Goal: Task Accomplishment & Management: Manage account settings

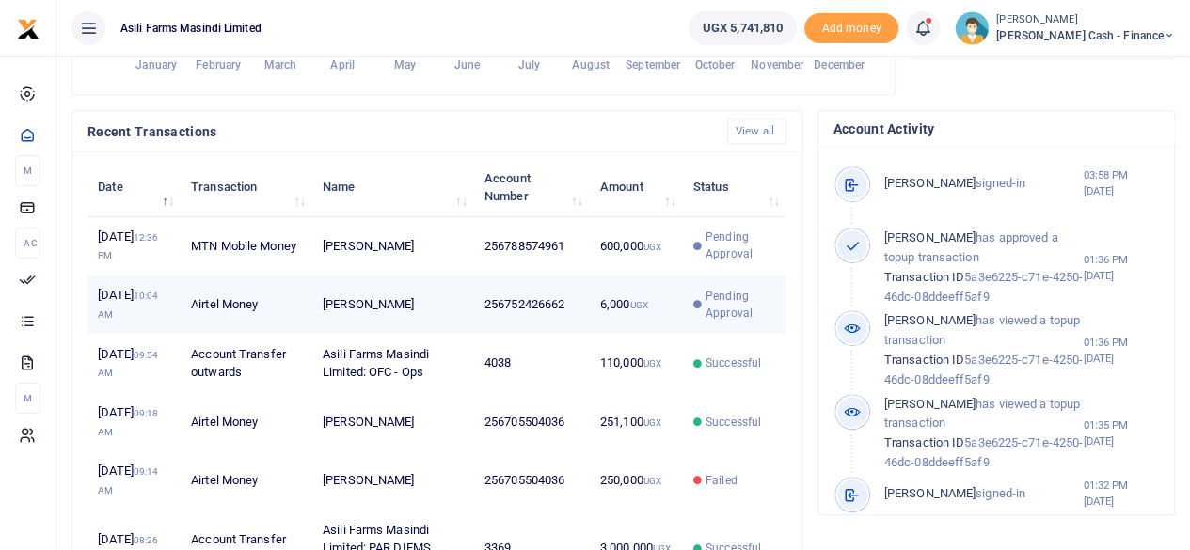
scroll to position [15, 15]
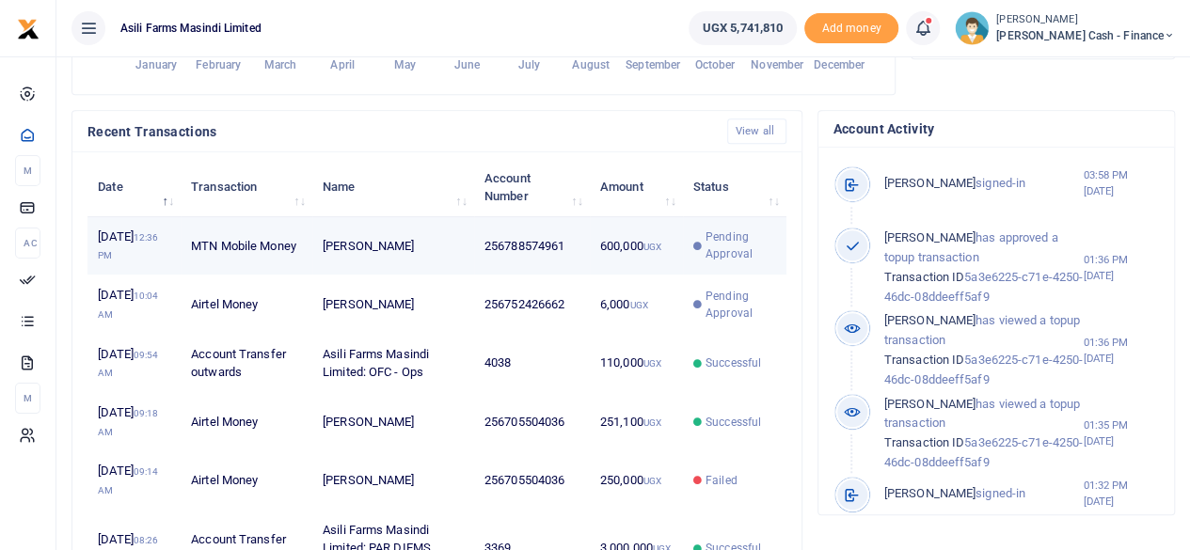
click at [230, 256] on td "MTN Mobile Money" at bounding box center [247, 246] width 132 height 58
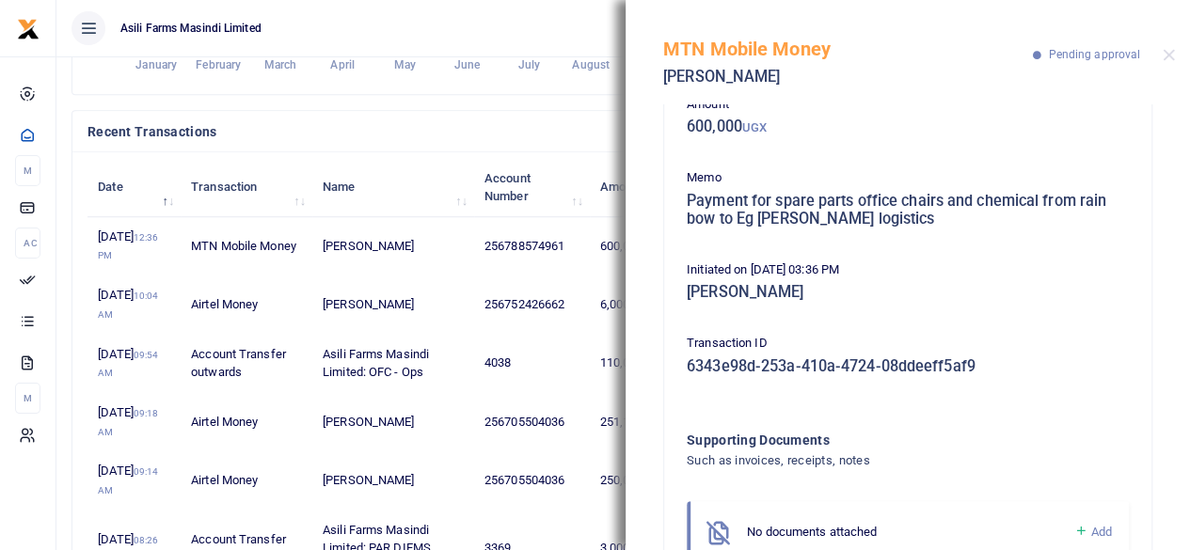
scroll to position [0, 0]
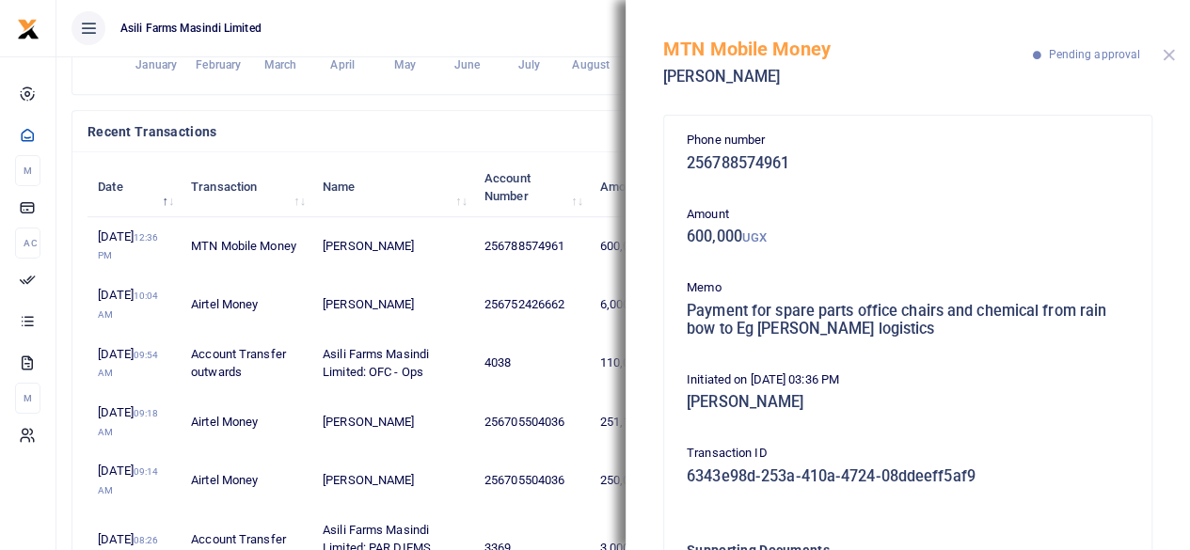
click at [1169, 57] on button "Close" at bounding box center [1168, 55] width 12 height 12
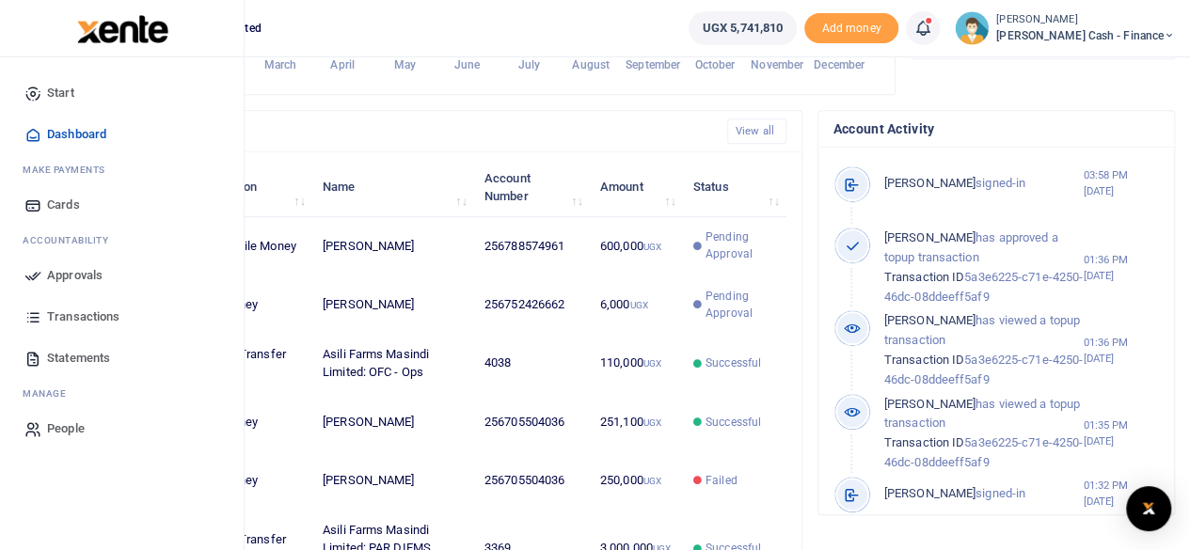
click at [63, 267] on span "Approvals" at bounding box center [74, 275] width 55 height 19
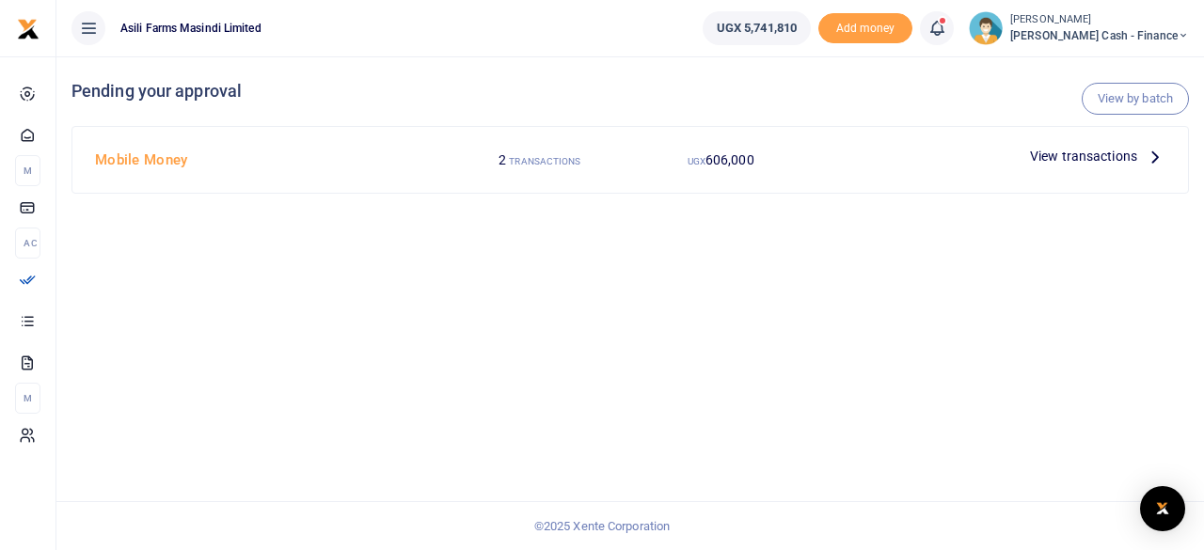
click at [190, 255] on div "View by batch Pending your approval Mobile Money 2 TRANSACTIONS UGX 606,000 Vie…" at bounding box center [629, 303] width 1147 height 494
click at [1142, 155] on p "View transactions" at bounding box center [1097, 156] width 135 height 21
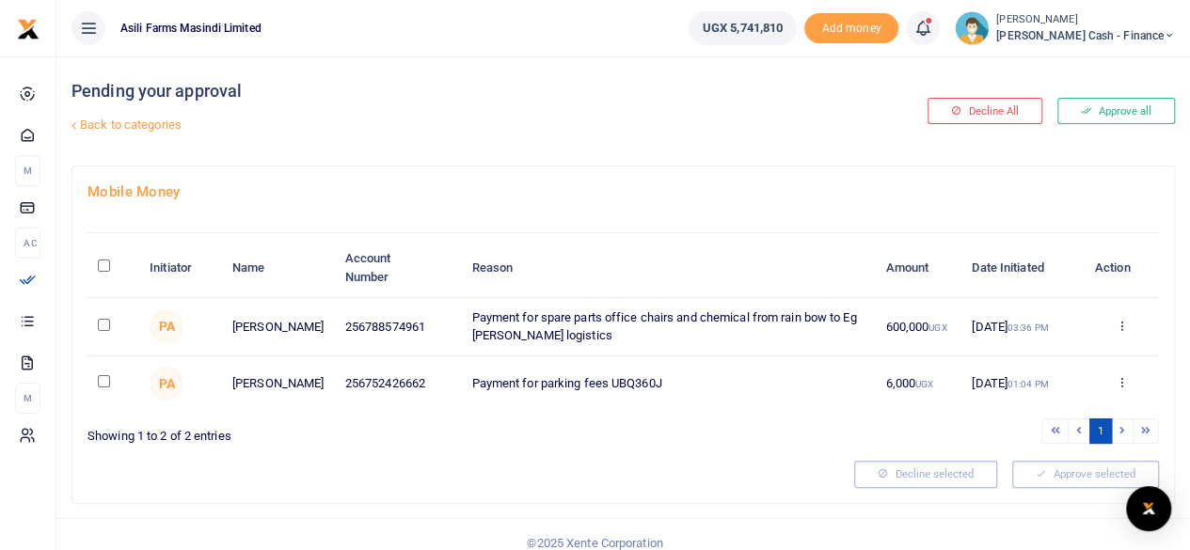
click at [104, 327] on input "checkbox" at bounding box center [104, 325] width 12 height 12
checkbox input "true"
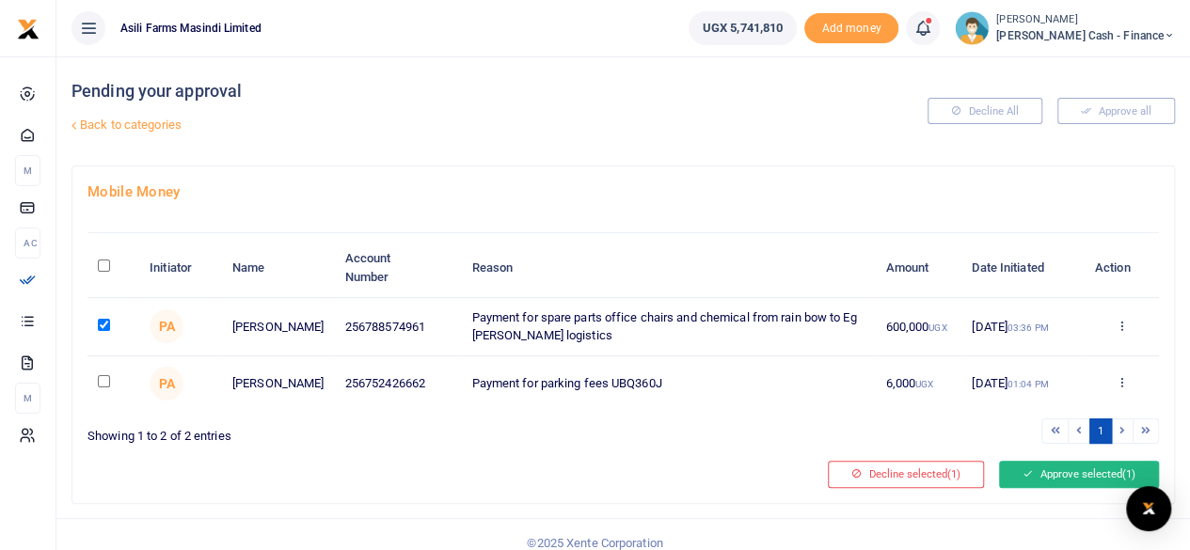
click at [1063, 473] on button "Approve selected (1)" at bounding box center [1079, 474] width 160 height 26
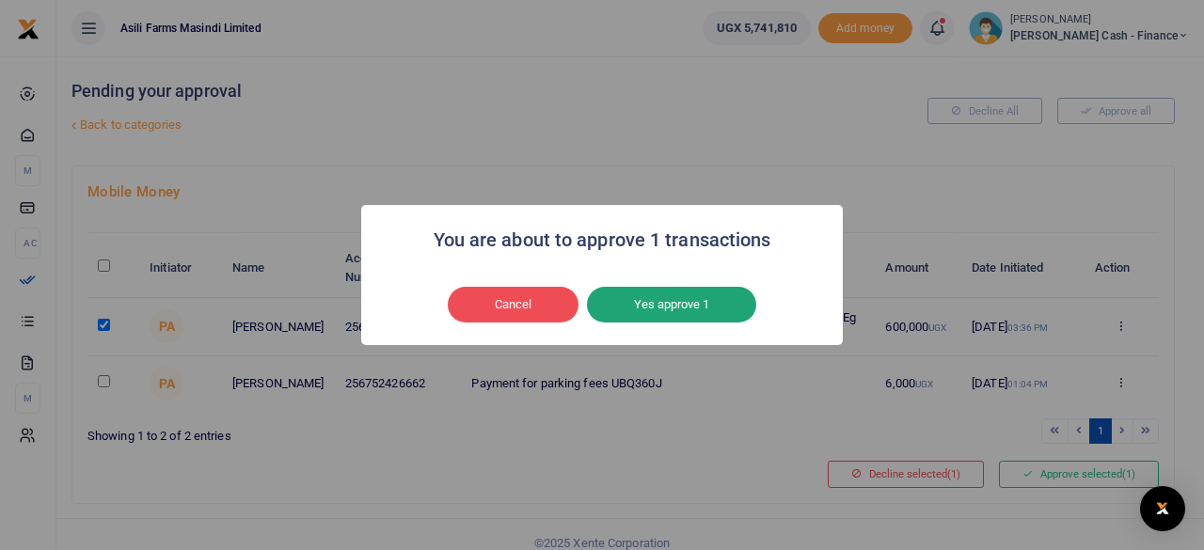
click at [678, 308] on button "Yes approve 1" at bounding box center [671, 305] width 169 height 36
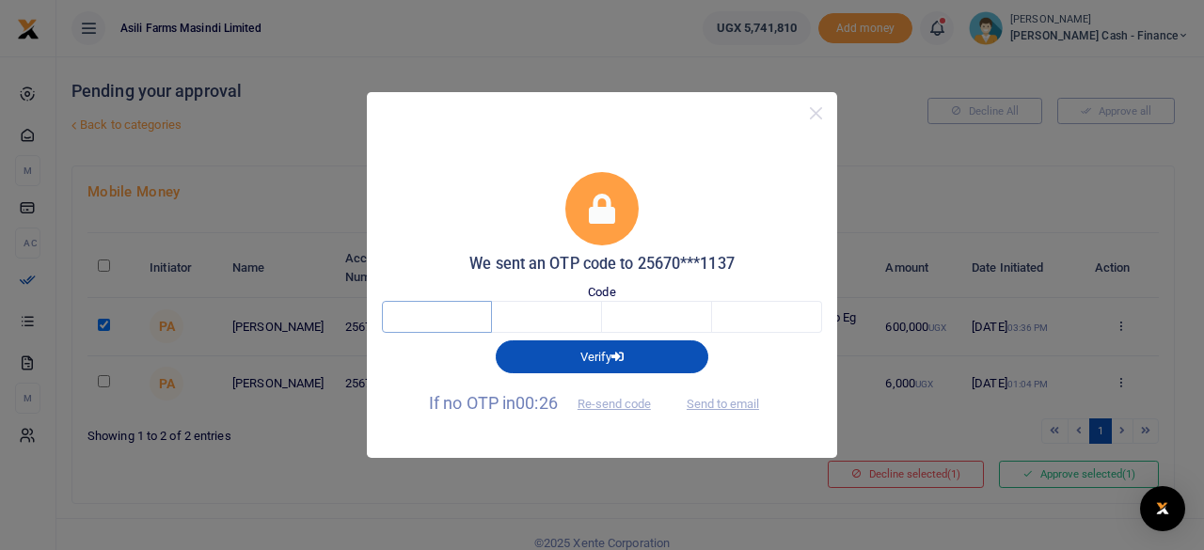
click at [444, 317] on input "text" at bounding box center [437, 317] width 110 height 32
type input "1"
type input "0"
type input "6"
type input "7"
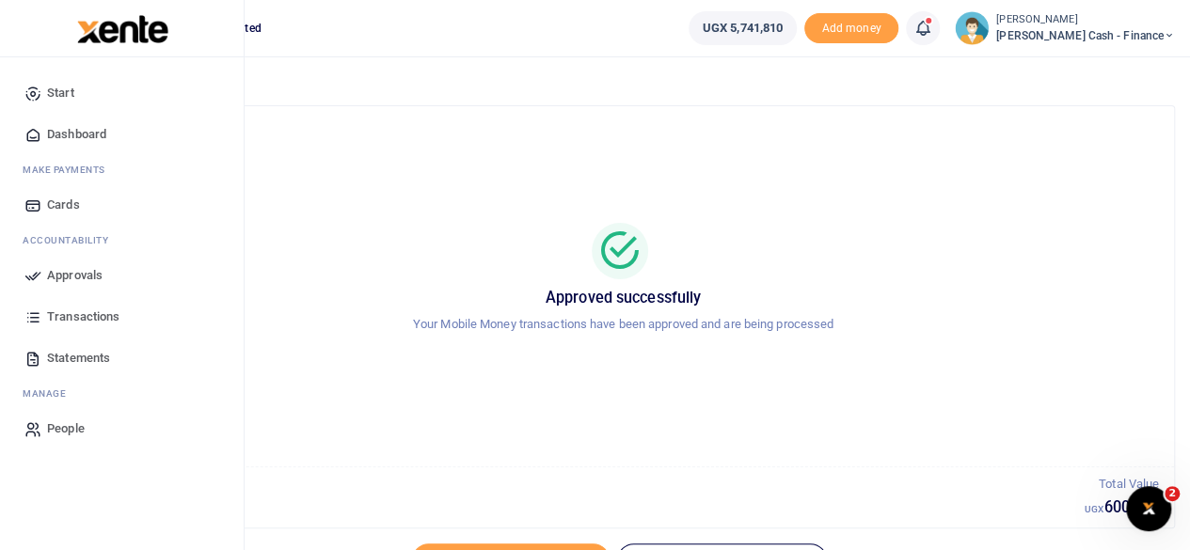
click at [80, 139] on span "Dashboard" at bounding box center [76, 134] width 59 height 19
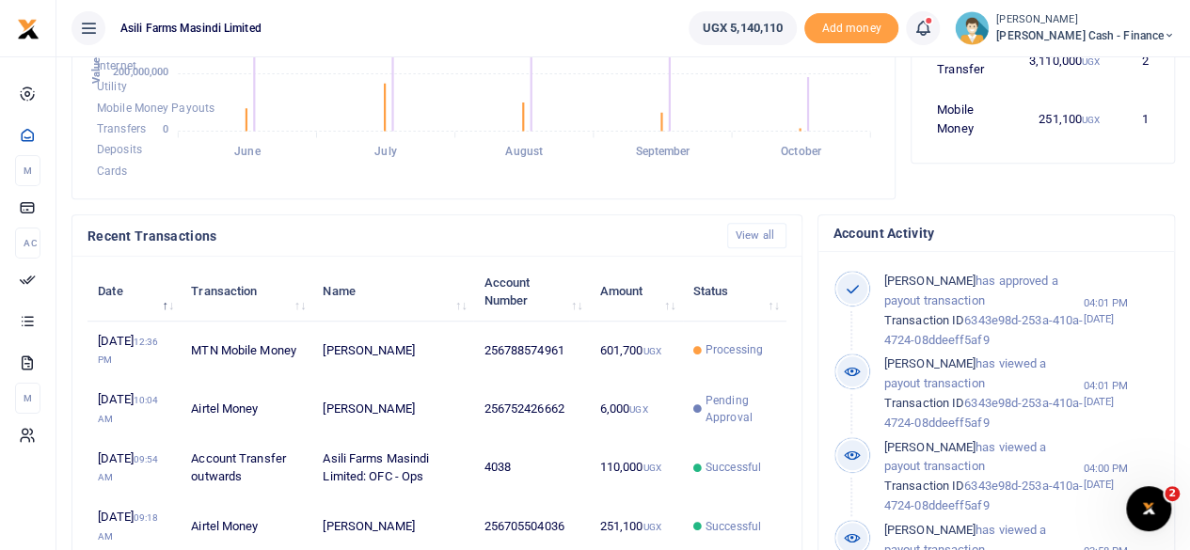
scroll to position [94, 0]
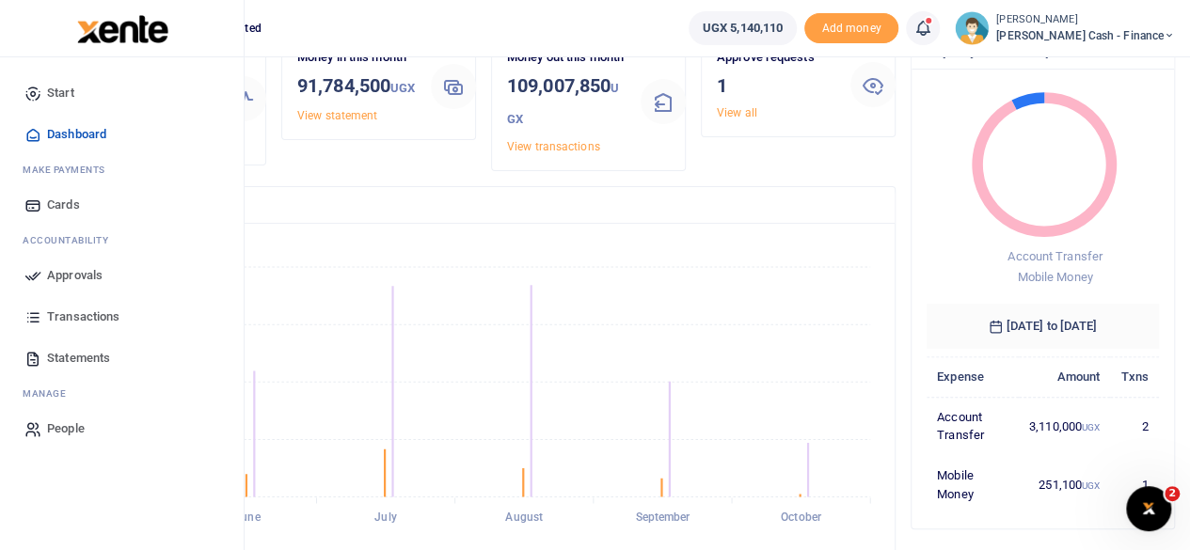
click at [69, 274] on span "Approvals" at bounding box center [74, 275] width 55 height 19
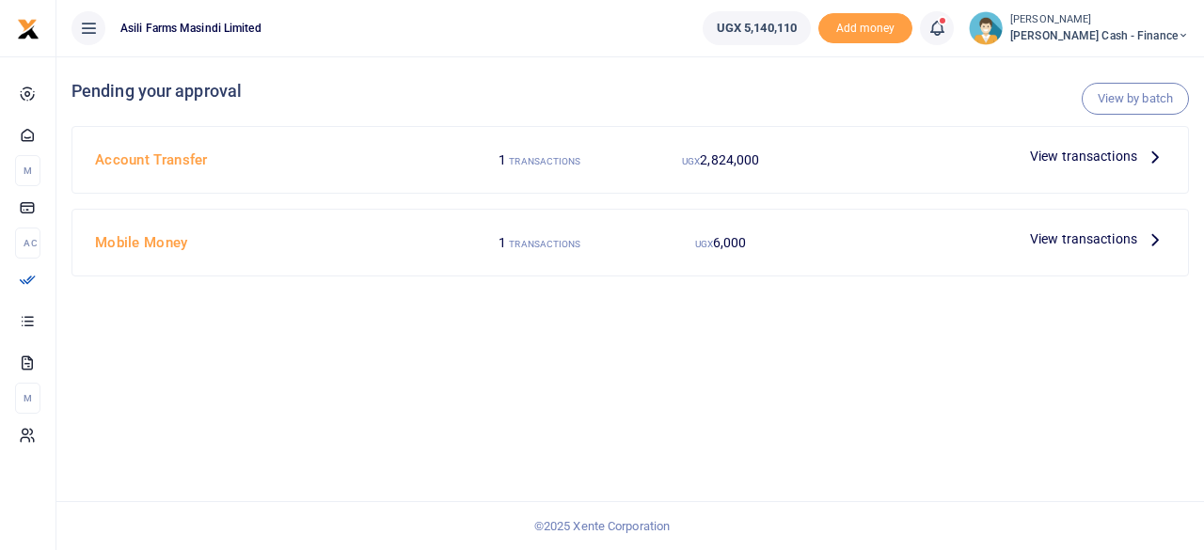
click at [1148, 159] on icon at bounding box center [1155, 156] width 21 height 21
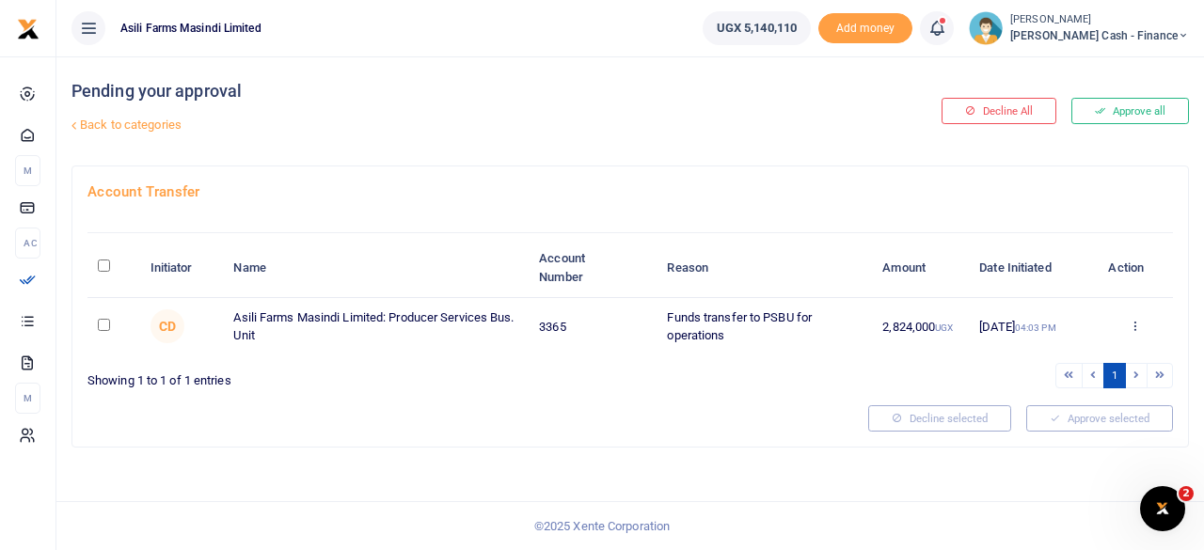
click at [102, 263] on input "\a \a : activate to sort column descending" at bounding box center [104, 266] width 12 height 12
checkbox input "true"
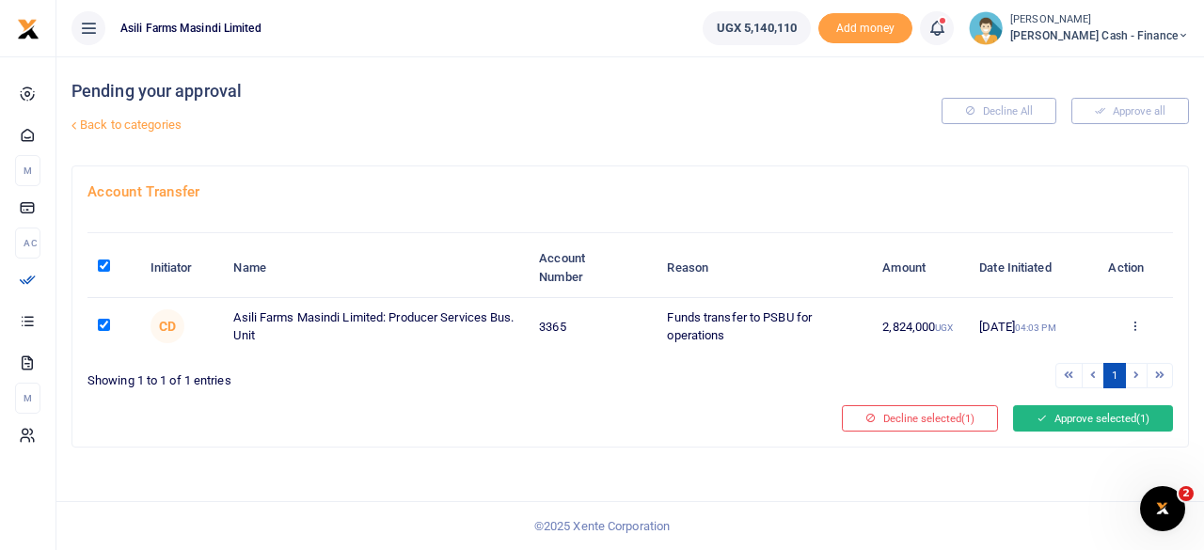
click at [1092, 413] on button "Approve selected (1)" at bounding box center [1093, 418] width 160 height 26
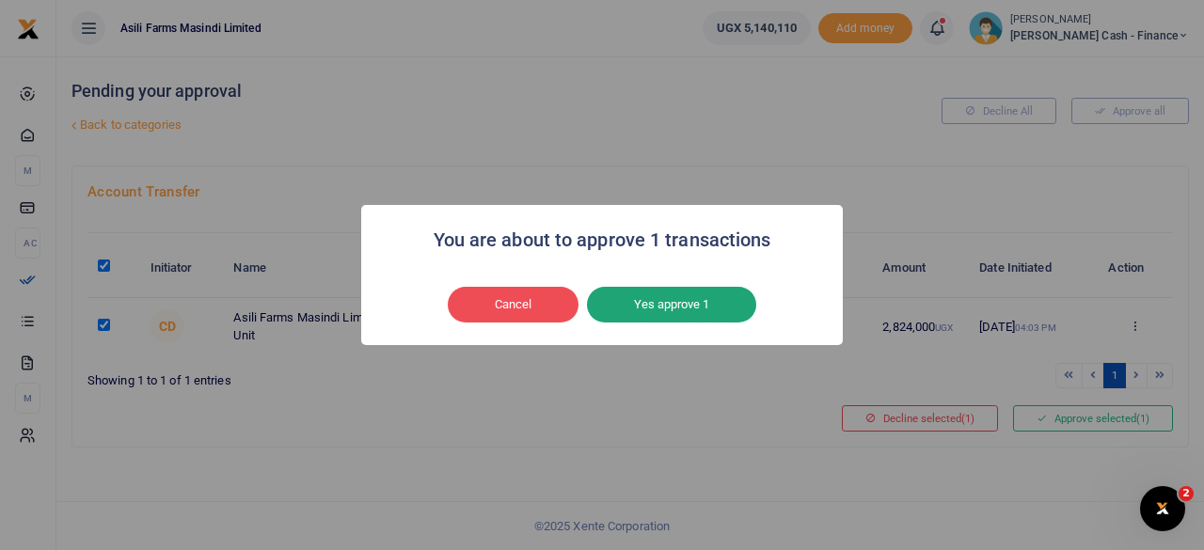
click at [699, 305] on button "Yes approve 1" at bounding box center [671, 305] width 169 height 36
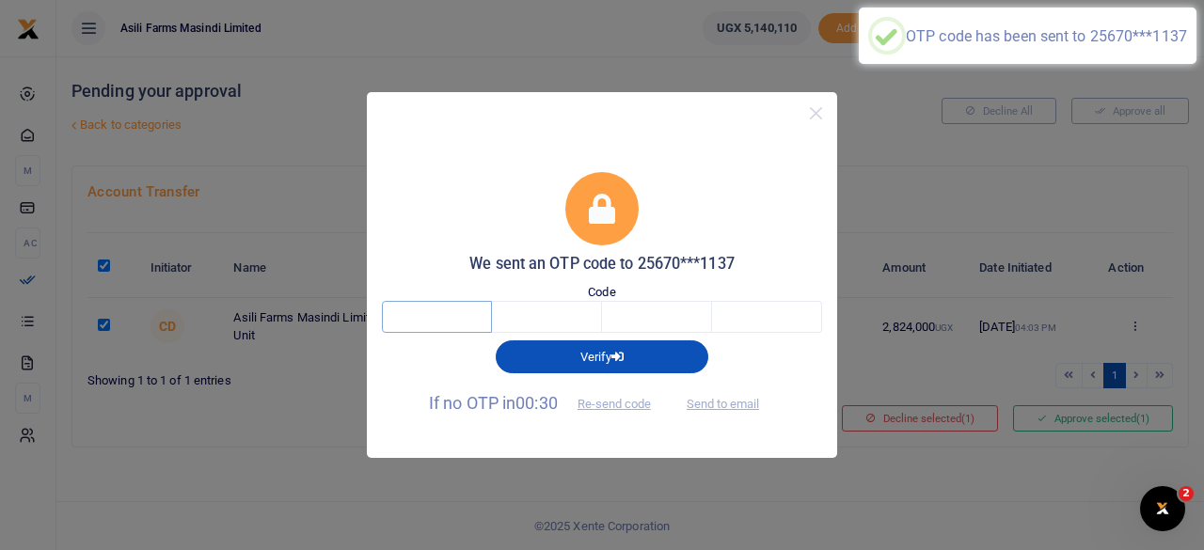
click at [464, 318] on input "text" at bounding box center [437, 317] width 110 height 32
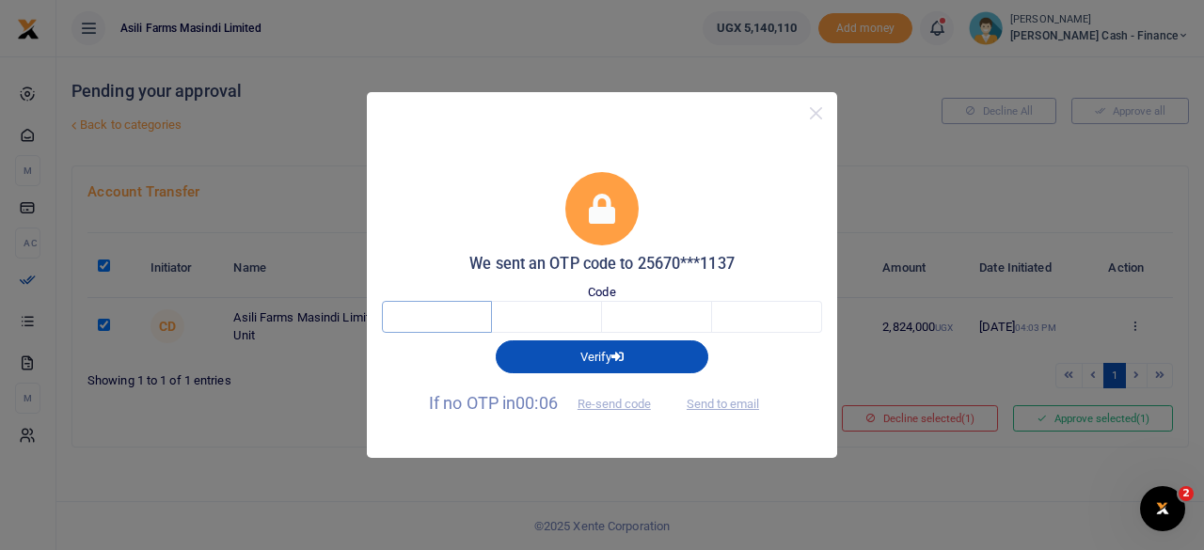
click at [464, 318] on input "text" at bounding box center [437, 317] width 110 height 32
click at [734, 401] on button "Send to email" at bounding box center [723, 404] width 104 height 32
click at [449, 326] on input "text" at bounding box center [437, 317] width 110 height 32
type input "1"
type input "6"
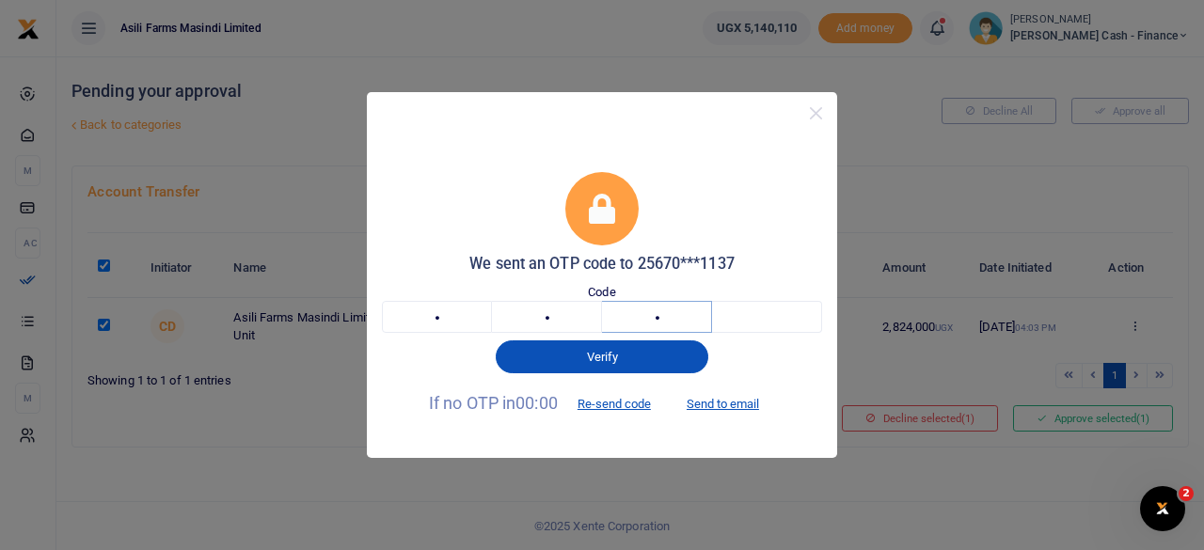
type input "4"
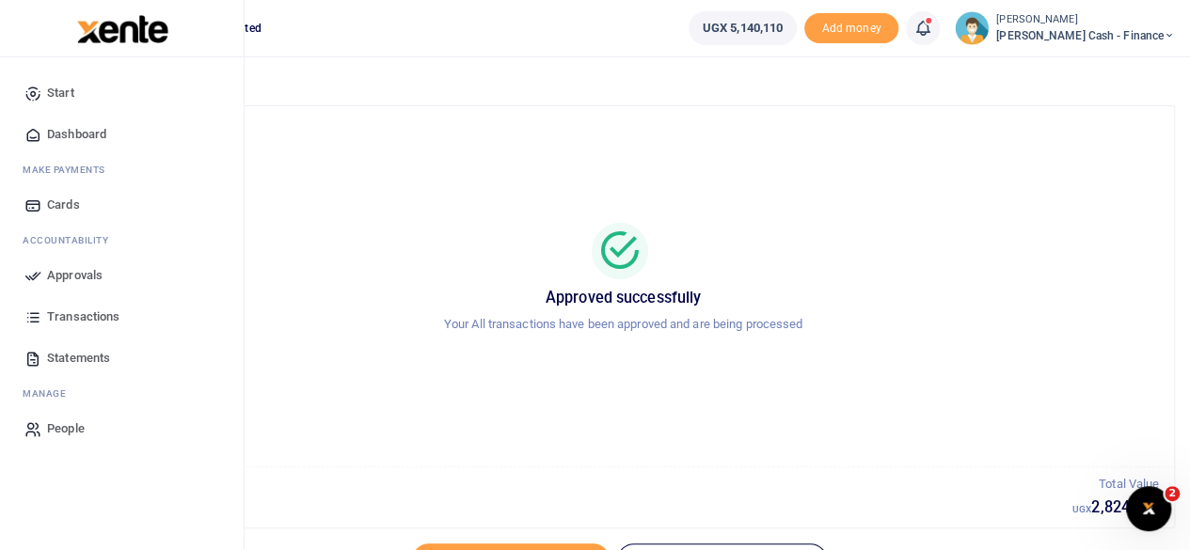
click at [105, 129] on span "Dashboard" at bounding box center [76, 134] width 59 height 19
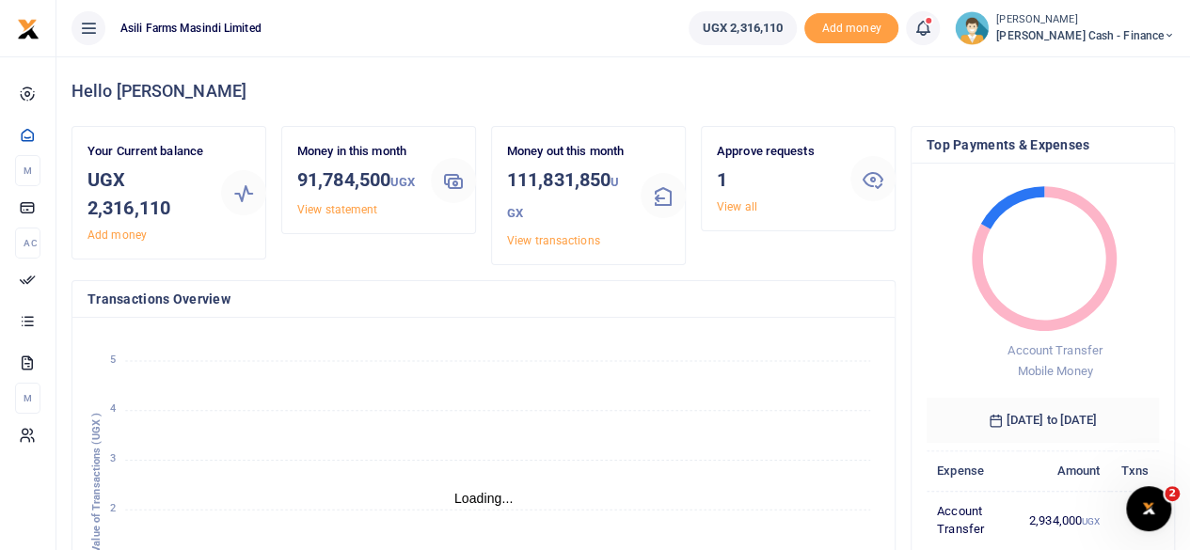
scroll to position [15, 15]
click at [1166, 30] on icon at bounding box center [1168, 35] width 11 height 13
click at [1100, 166] on link "Logout" at bounding box center [1040, 172] width 149 height 26
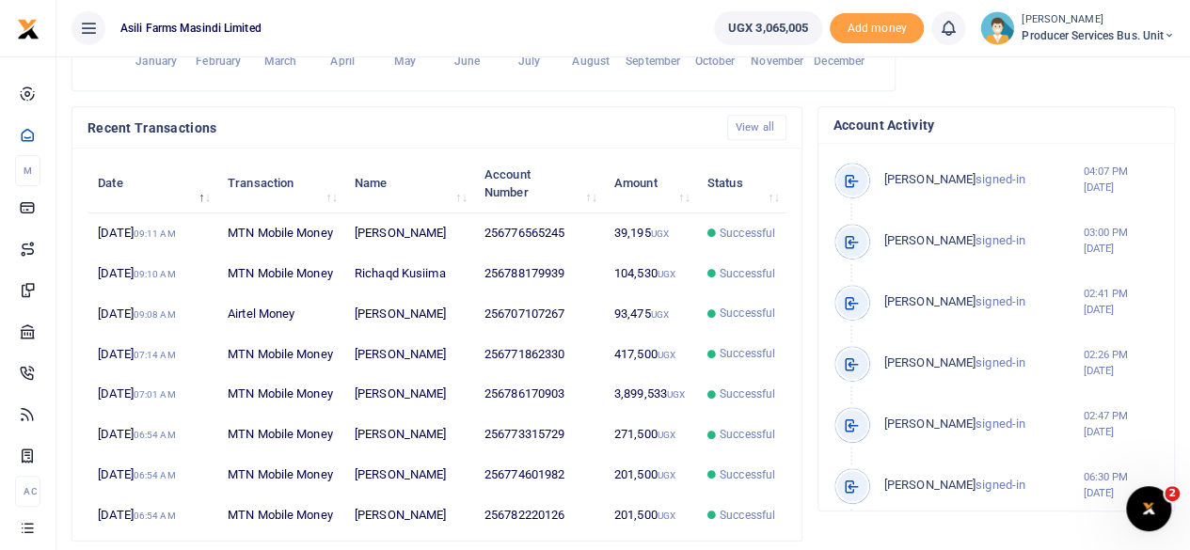
scroll to position [564, 0]
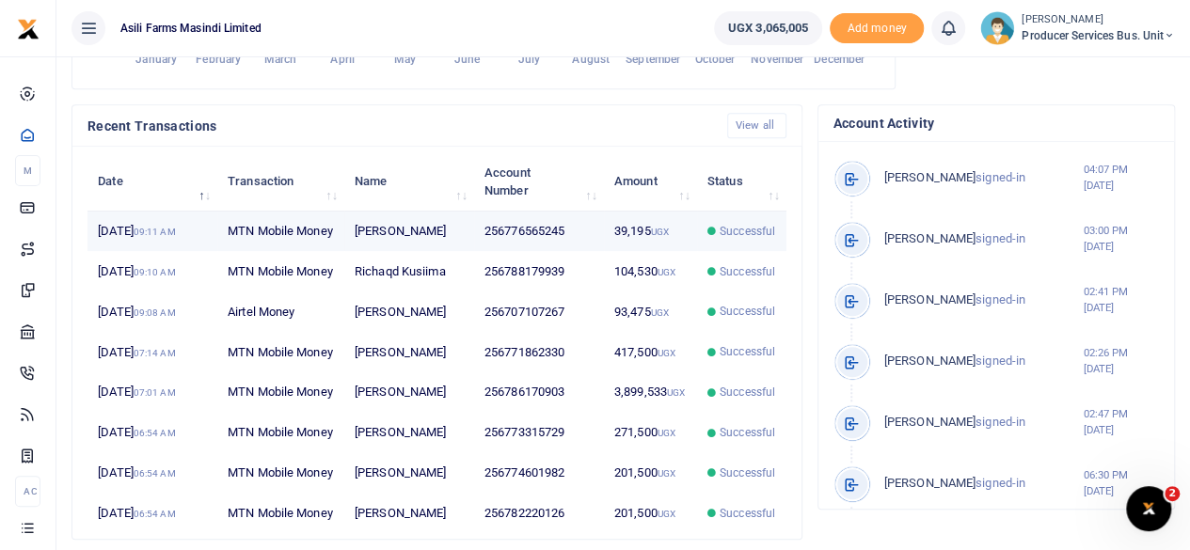
drag, startPoint x: 372, startPoint y: 259, endPoint x: 382, endPoint y: 257, distance: 9.6
click at [372, 252] on td "Lucy Adokorac" at bounding box center [409, 232] width 130 height 40
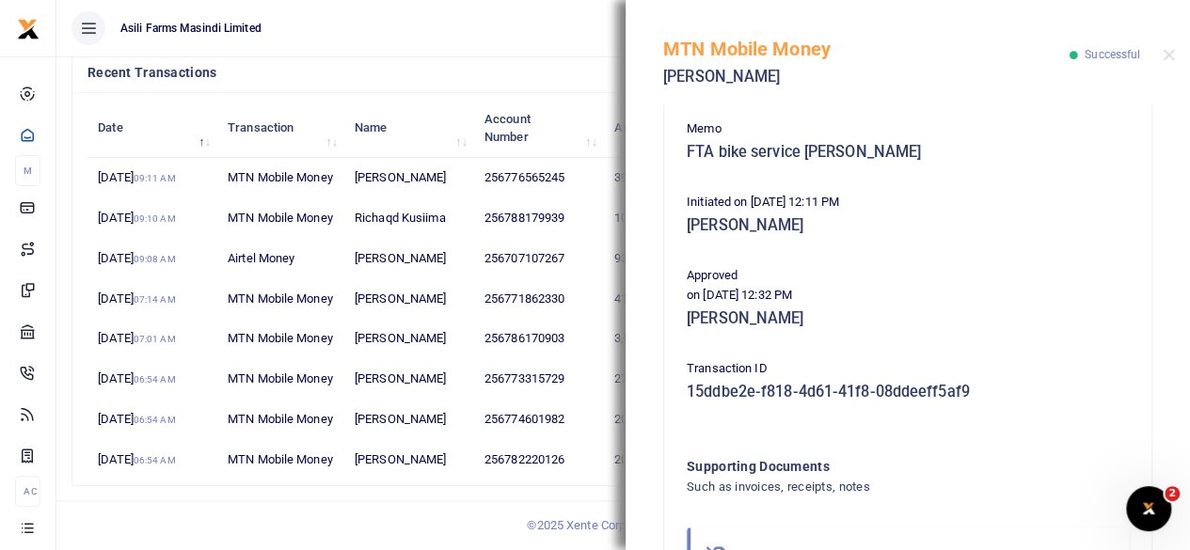
scroll to position [523, 0]
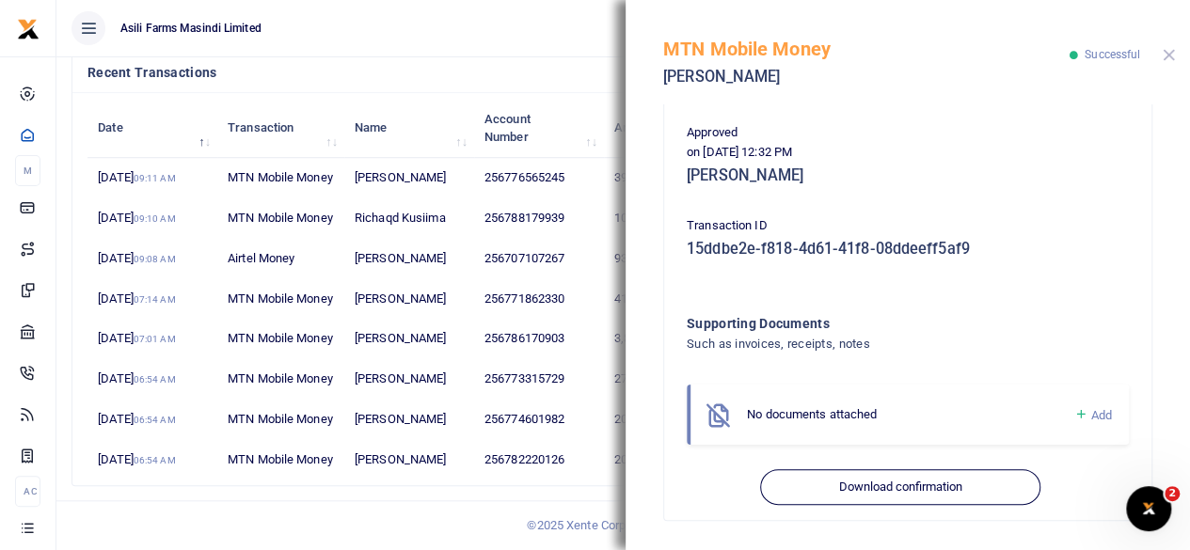
click at [1166, 55] on button "Close" at bounding box center [1168, 55] width 12 height 12
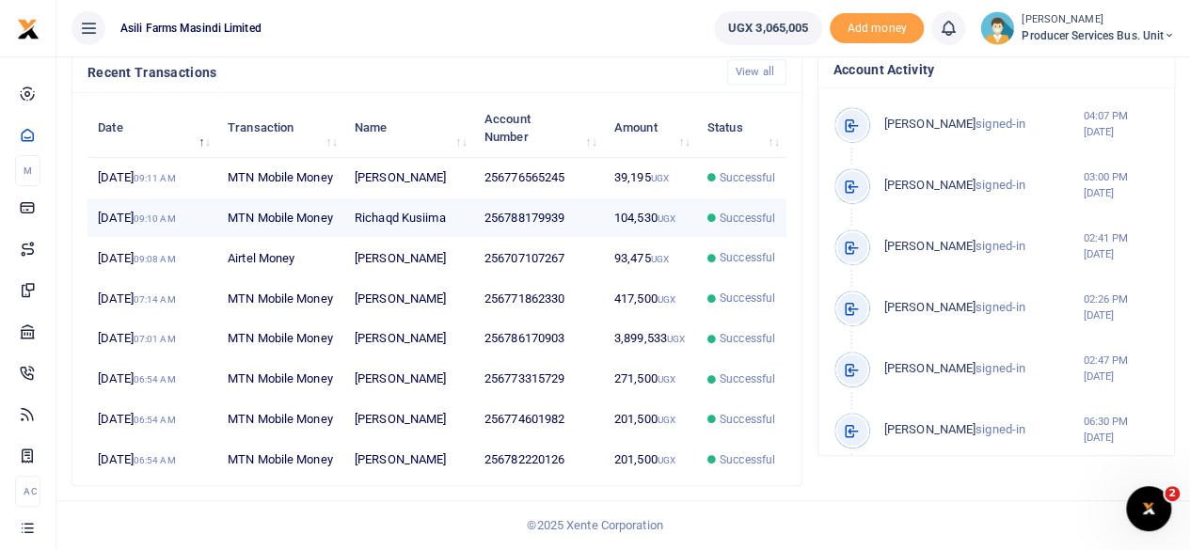
click at [526, 210] on td "256788179939" at bounding box center [539, 218] width 130 height 40
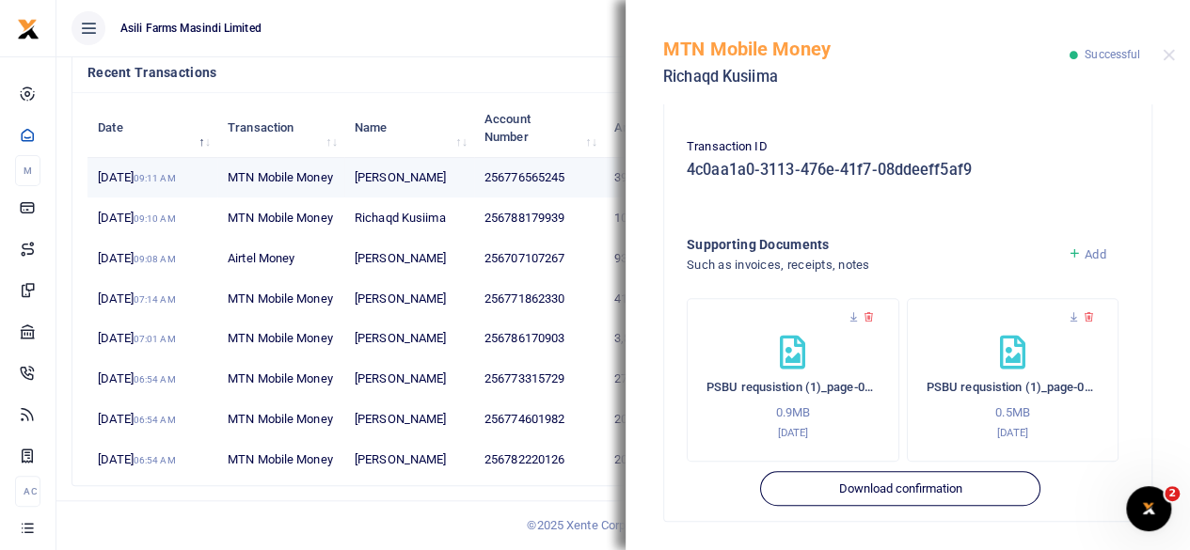
scroll to position [132, 0]
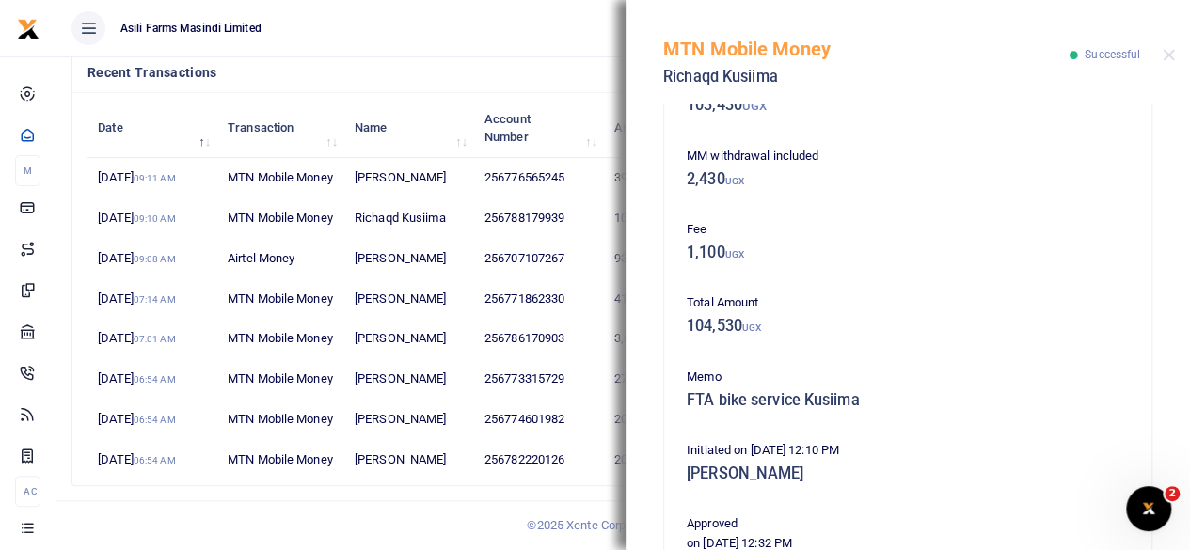
click at [515, 54] on ul "Asili Farms Masindi Limited" at bounding box center [377, 28] width 642 height 56
click at [1170, 55] on button "Close" at bounding box center [1168, 55] width 12 height 12
